Goal: Entertainment & Leisure: Consume media (video, audio)

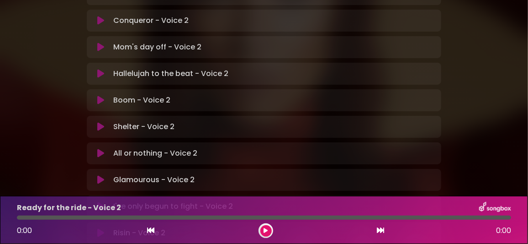
scroll to position [319, 0]
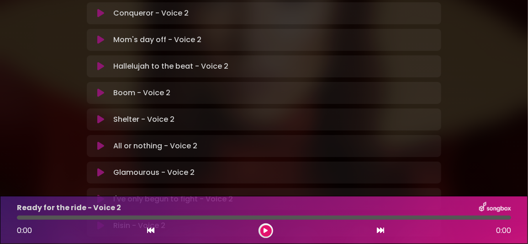
click at [100, 194] on icon at bounding box center [100, 198] width 7 height 9
click at [267, 231] on icon at bounding box center [266, 230] width 4 height 5
click at [101, 221] on icon at bounding box center [100, 225] width 7 height 9
click at [98, 194] on icon at bounding box center [100, 198] width 7 height 9
click at [99, 221] on icon at bounding box center [100, 225] width 7 height 9
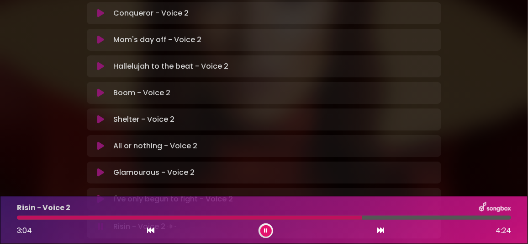
scroll to position [332, 0]
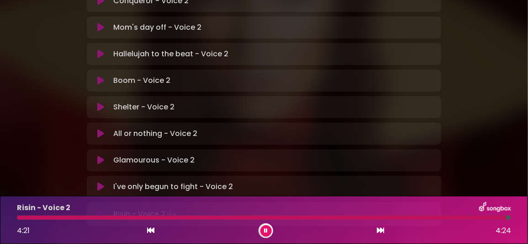
drag, startPoint x: 266, startPoint y: 229, endPoint x: 244, endPoint y: 205, distance: 32.0
click at [266, 228] on icon at bounding box center [266, 230] width 4 height 5
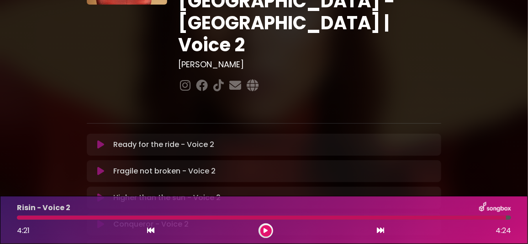
scroll to position [101, 0]
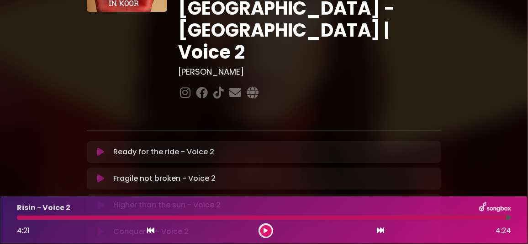
click at [101, 147] on icon at bounding box center [100, 151] width 7 height 9
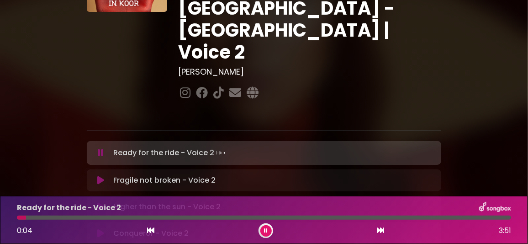
click at [26, 217] on div at bounding box center [264, 217] width 494 height 4
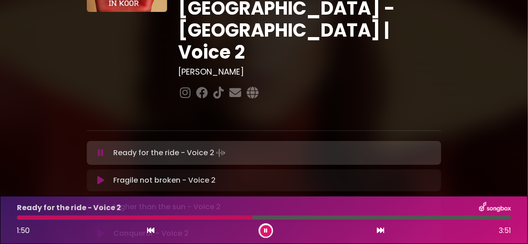
click at [186, 218] on div at bounding box center [135, 217] width 236 height 4
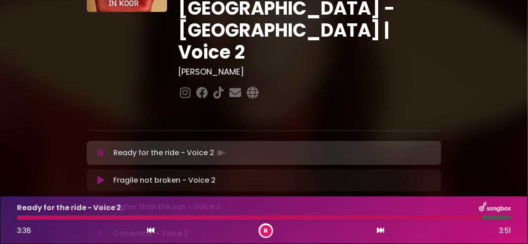
click at [268, 227] on button at bounding box center [265, 230] width 11 height 11
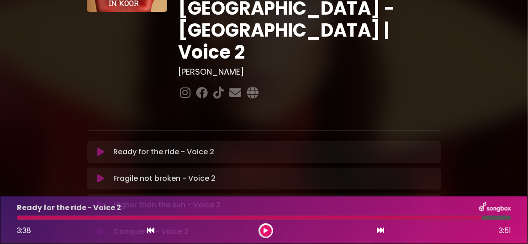
click at [101, 200] on icon at bounding box center [100, 204] width 7 height 9
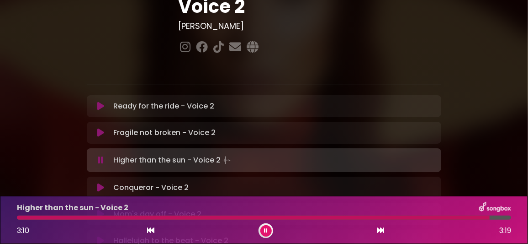
click at [101, 155] on icon at bounding box center [101, 159] width 6 height 9
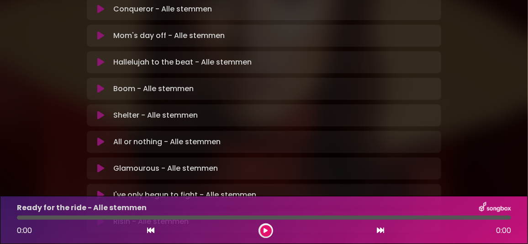
scroll to position [352, 0]
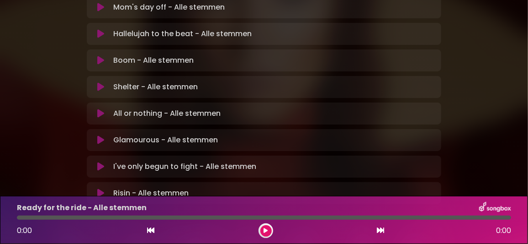
click at [98, 162] on icon at bounding box center [100, 166] width 7 height 9
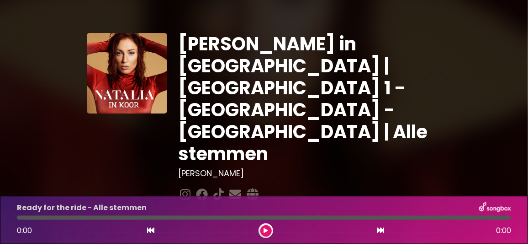
scroll to position [352, 0]
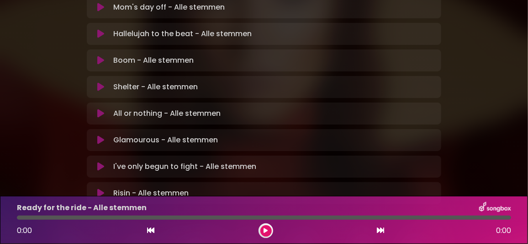
click at [100, 188] on icon at bounding box center [100, 192] width 7 height 9
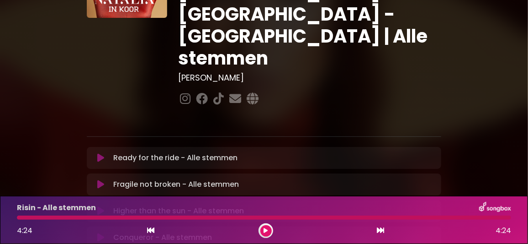
scroll to position [78, 0]
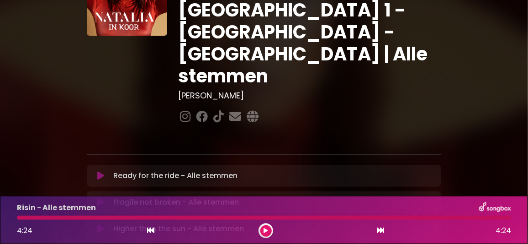
click at [100, 171] on icon at bounding box center [100, 175] width 7 height 9
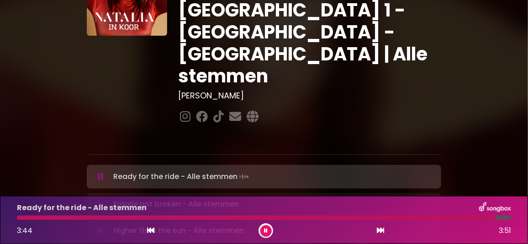
click at [266, 228] on icon at bounding box center [266, 230] width 4 height 5
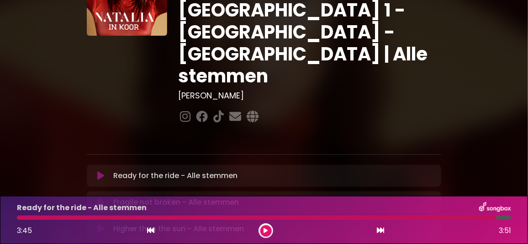
click at [101, 224] on icon at bounding box center [100, 228] width 7 height 9
